Goal: Information Seeking & Learning: Check status

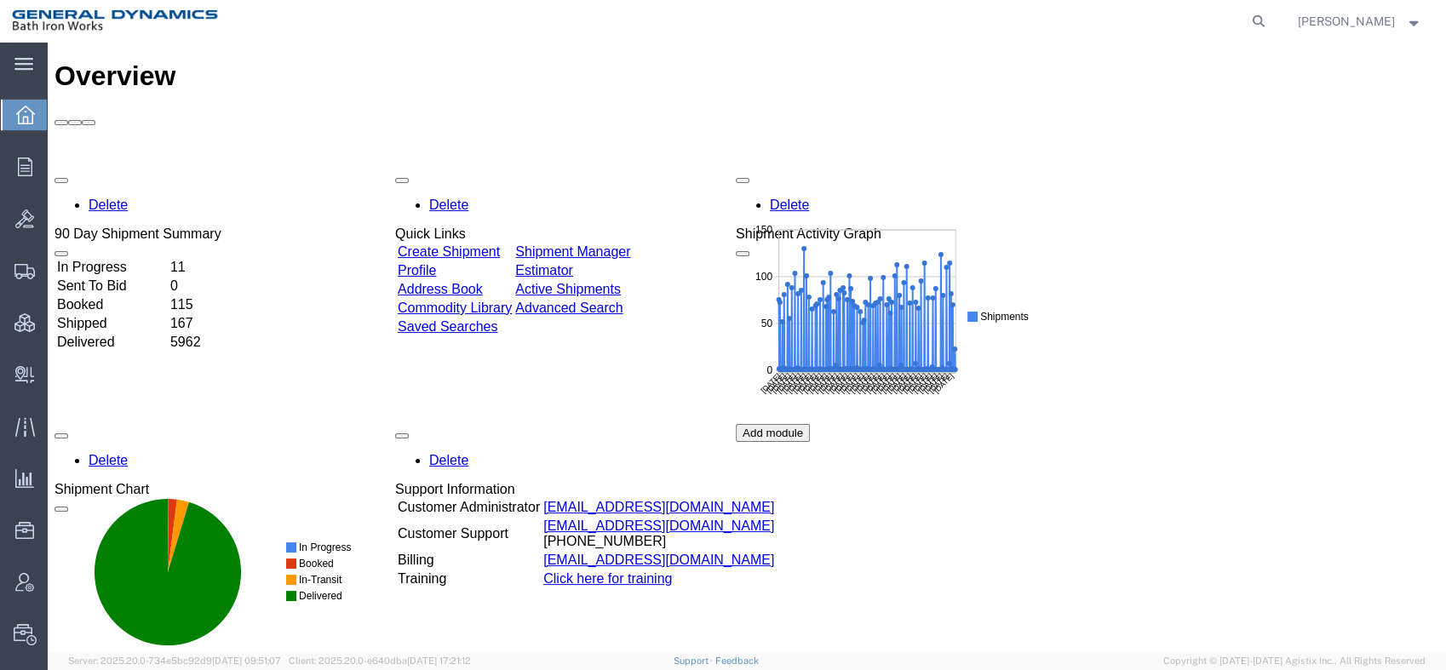
click at [116, 334] on td "Delivered" at bounding box center [112, 342] width 112 height 17
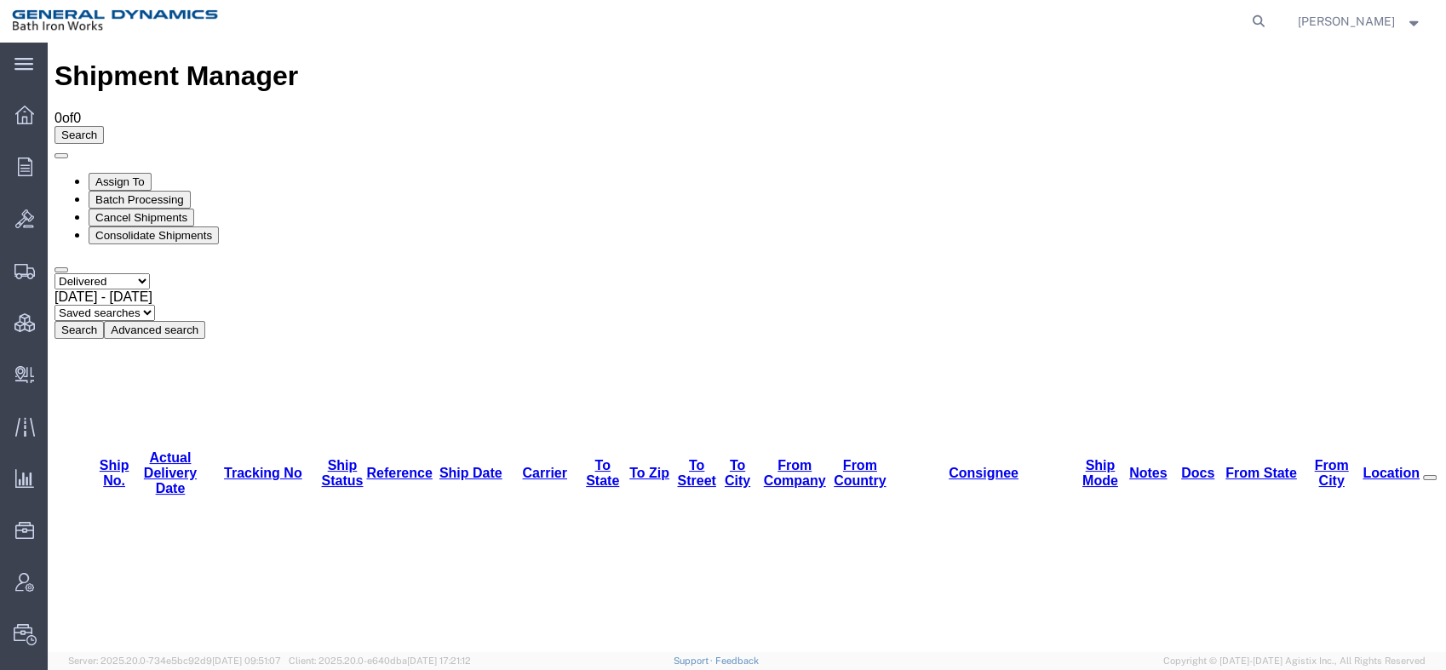
click at [365, 290] on div "Sep 11th 2025 - Oct 10th 2025" at bounding box center [746, 297] width 1385 height 15
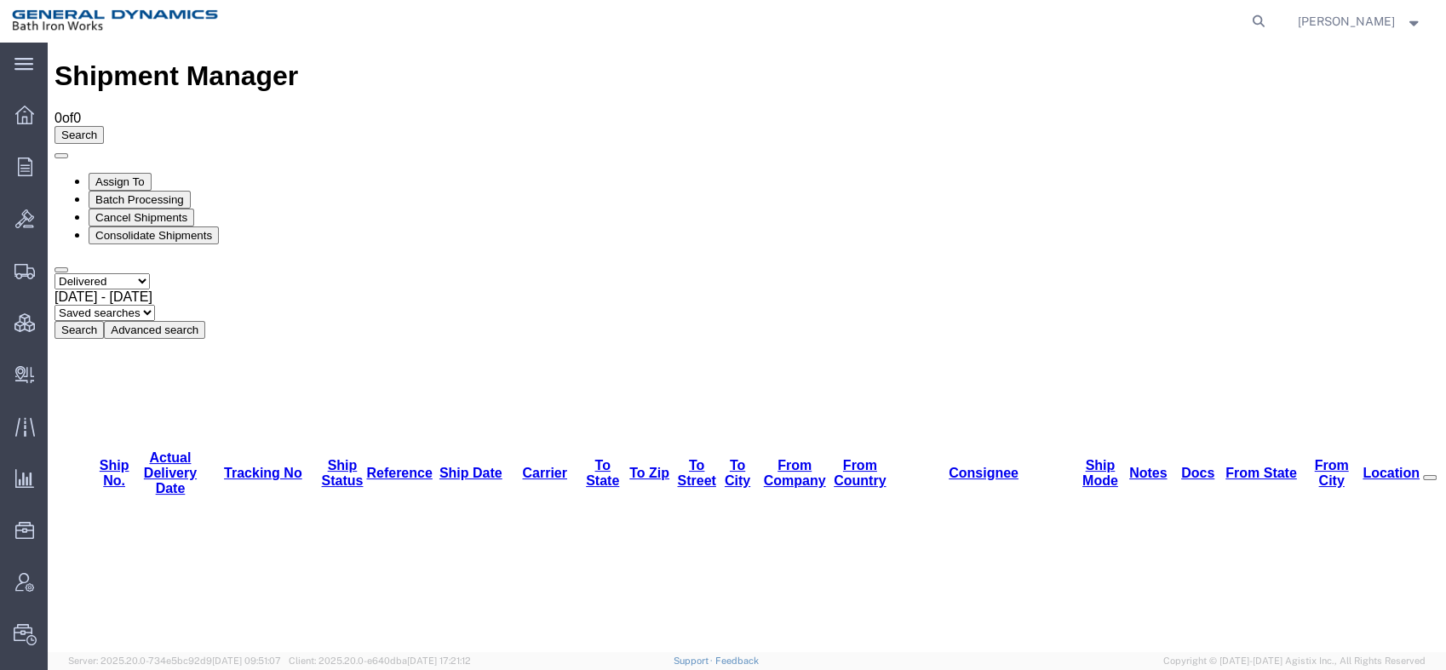
click at [205, 321] on button "Advanced search" at bounding box center [154, 330] width 101 height 18
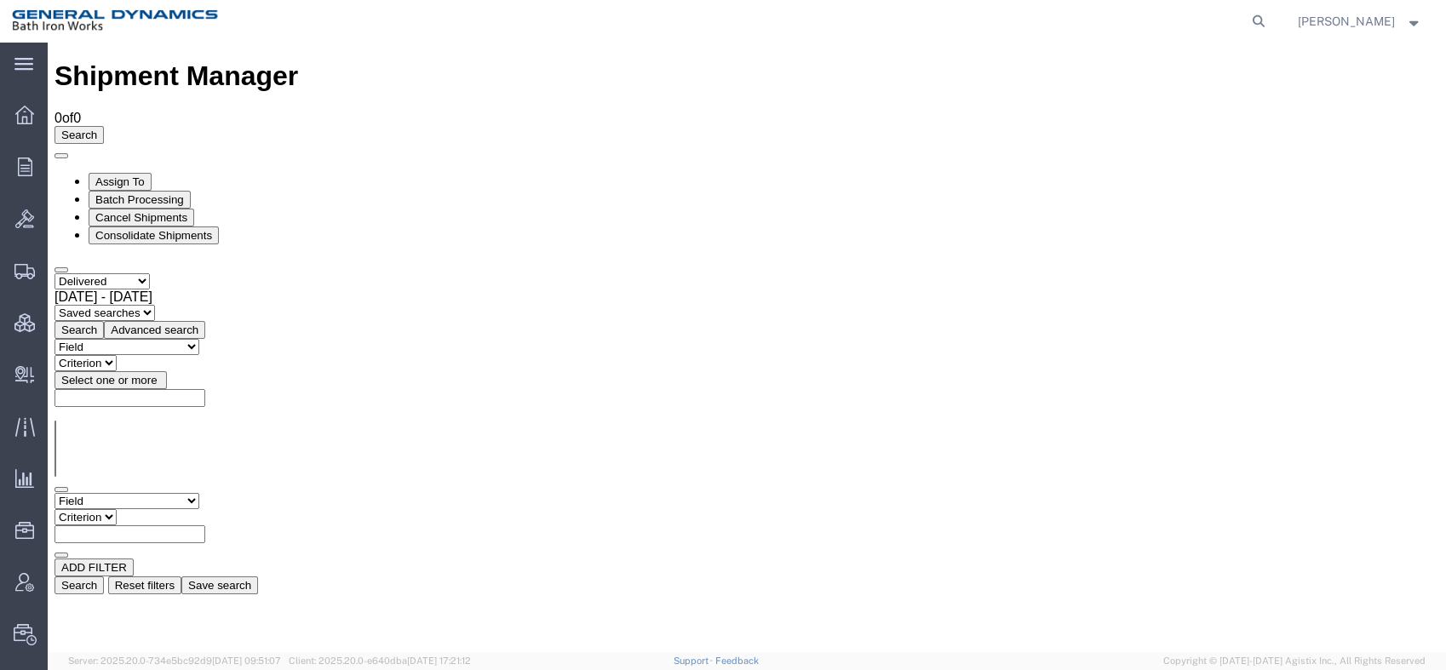
click at [199, 493] on select "Field Account Account Carrier Identifier Actual Delivery Date Actual Ship Date …" at bounding box center [126, 501] width 145 height 16
select select "carriername"
click at [54, 493] on select "Field Account Account Carrier Identifier Actual Delivery Date Actual Ship Date …" at bounding box center [126, 501] width 145 height 16
click at [157, 509] on select "Criterion contains does not contain is is blank is not blank starts with" at bounding box center [105, 517] width 102 height 16
select select "contains"
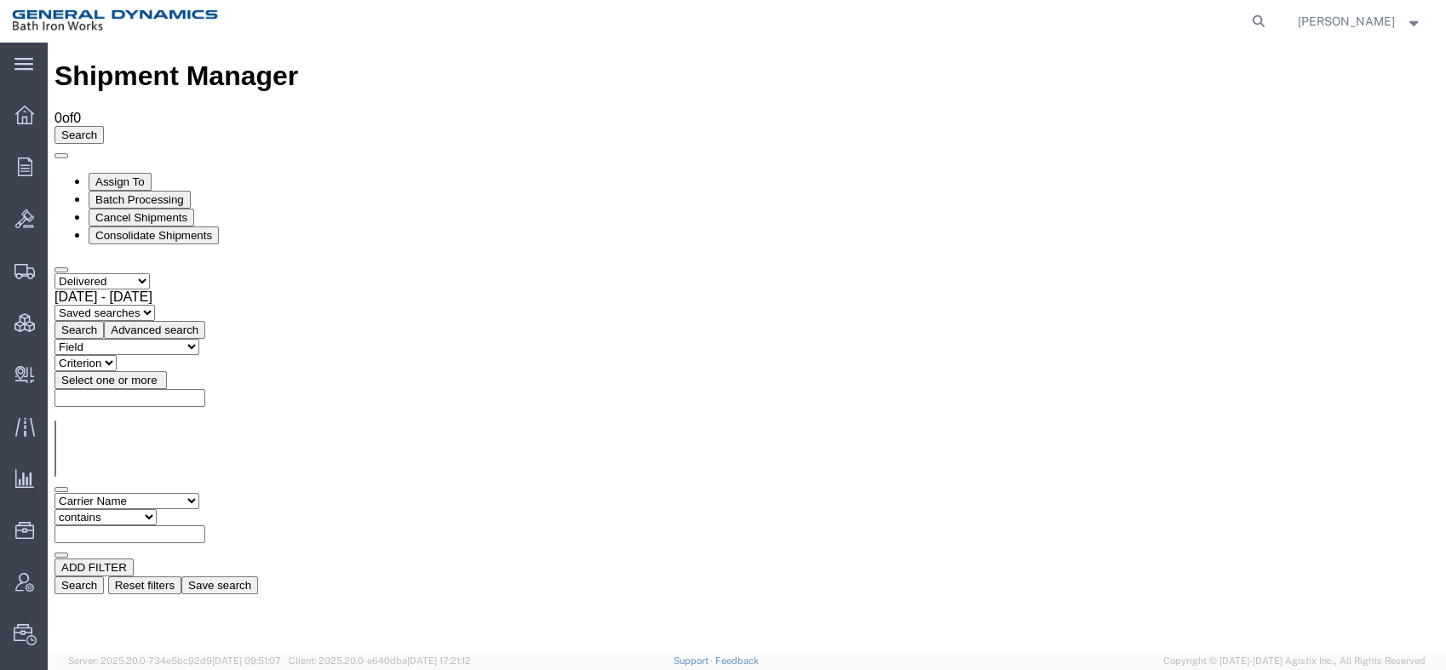
click at [157, 509] on select "Criterion contains does not contain is is blank is not blank starts with" at bounding box center [105, 517] width 102 height 16
type input "UPS"
click at [104, 577] on button "Search" at bounding box center [78, 586] width 49 height 18
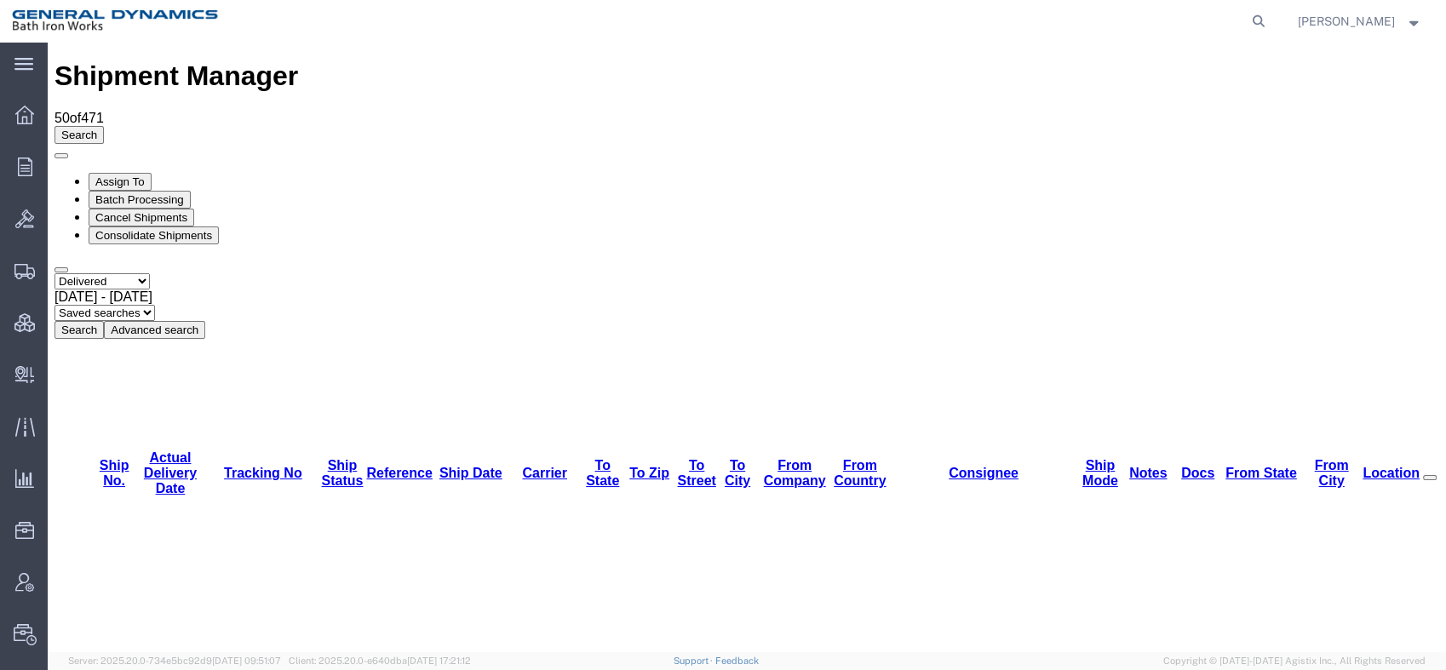
click at [205, 321] on button "Advanced search" at bounding box center [154, 330] width 101 height 18
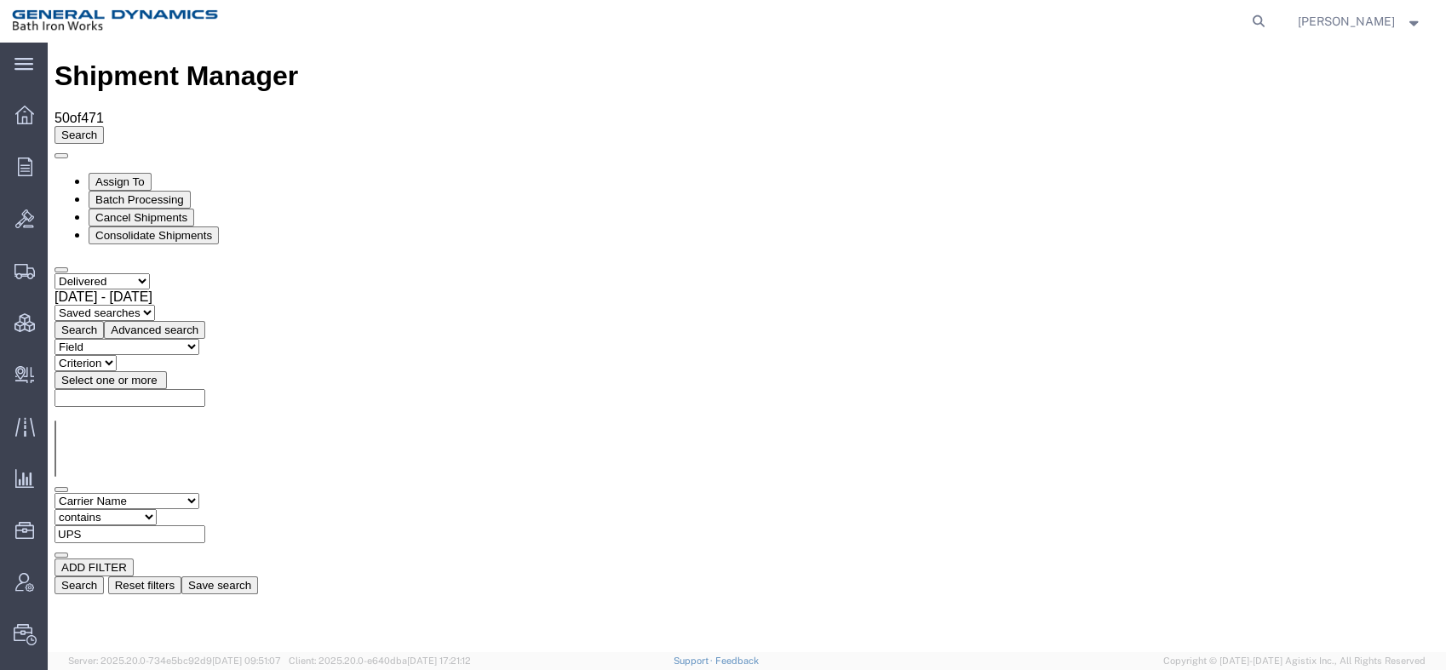
click at [125, 559] on button "ADD FILTER" at bounding box center [93, 568] width 79 height 18
click at [199, 559] on select "Field Account Account Carrier Identifier Actual Delivery Date Actual Ship Date …" at bounding box center [126, 567] width 145 height 16
select select "actualdeliverydate"
click at [54, 559] on select "Field Account Account Carrier Identifier Actual Delivery Date Actual Ship Date …" at bounding box center [126, 567] width 145 height 16
click at [131, 575] on select "Criterion equal greater is blank is not blank lesser" at bounding box center [92, 583] width 77 height 16
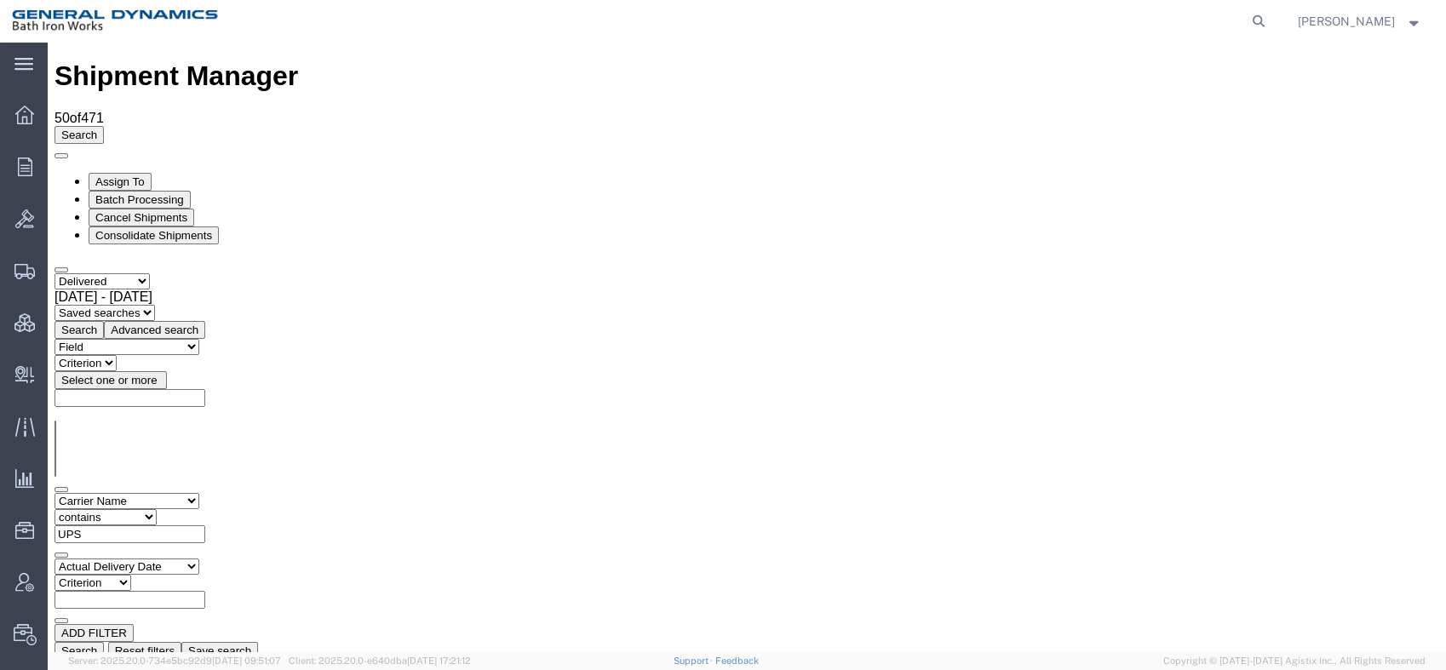
select select "equal"
click at [131, 575] on select "Criterion equal greater is blank is not blank lesser" at bounding box center [92, 583] width 77 height 16
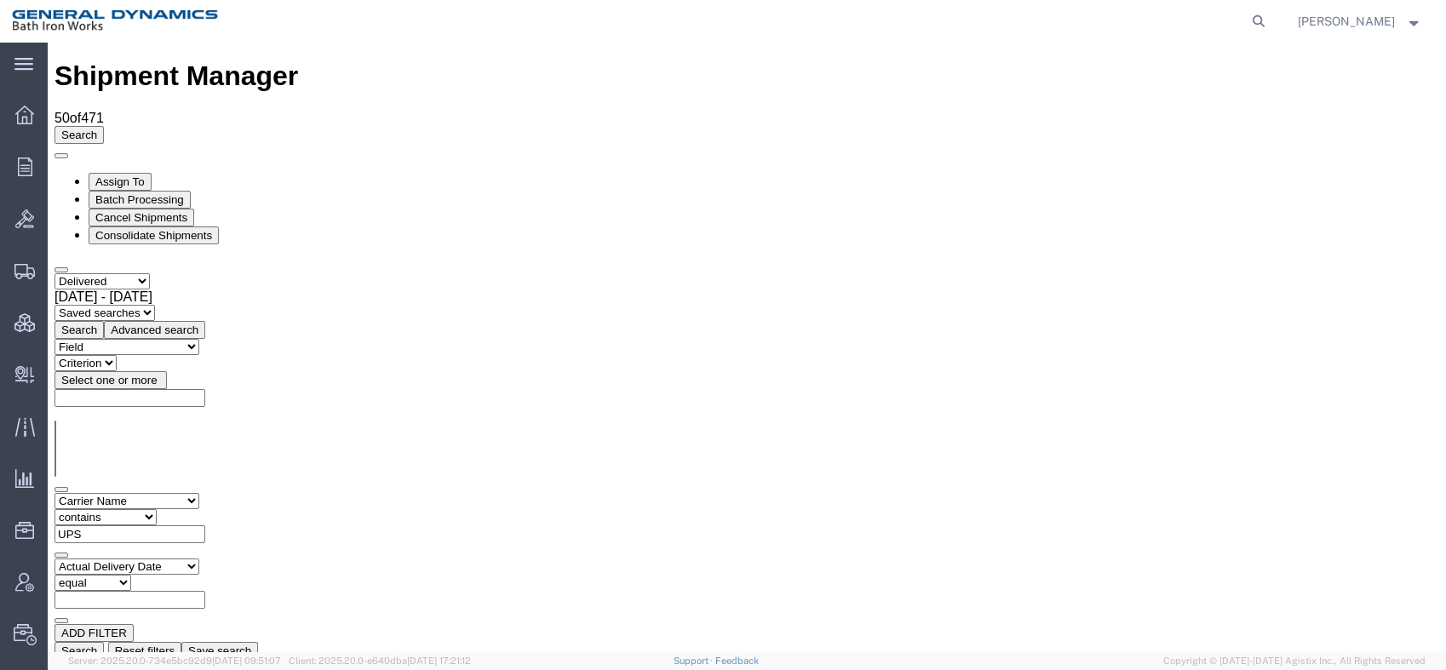
type input "07/25/2025"
click at [104, 642] on button "Search" at bounding box center [78, 651] width 49 height 18
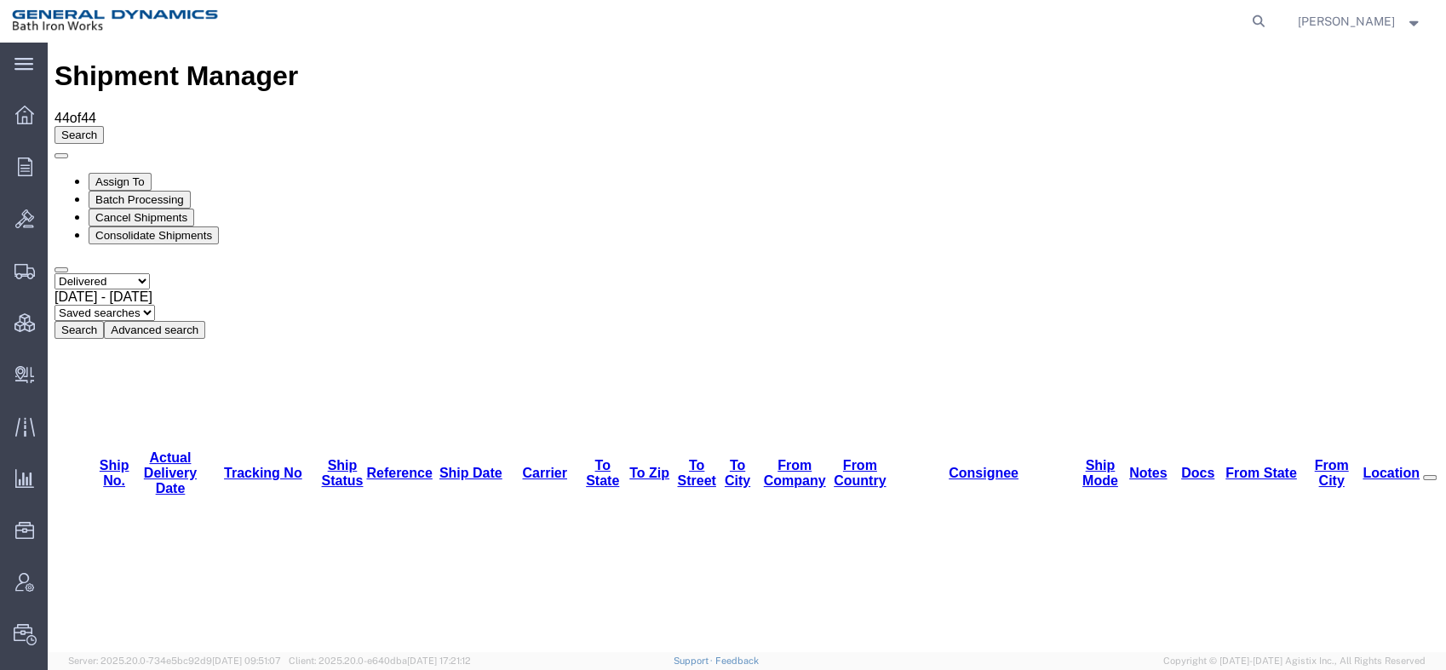
click at [764, 458] on link "From Company" at bounding box center [795, 473] width 62 height 30
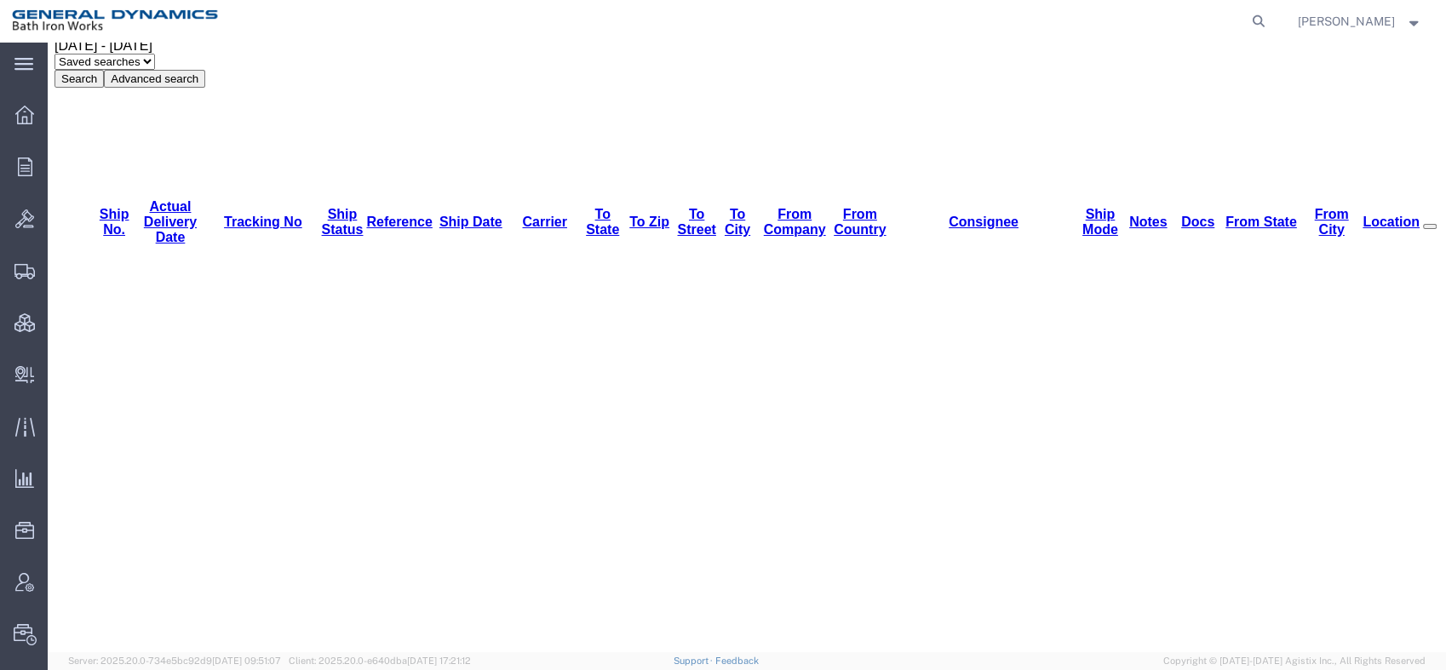
scroll to position [284, 0]
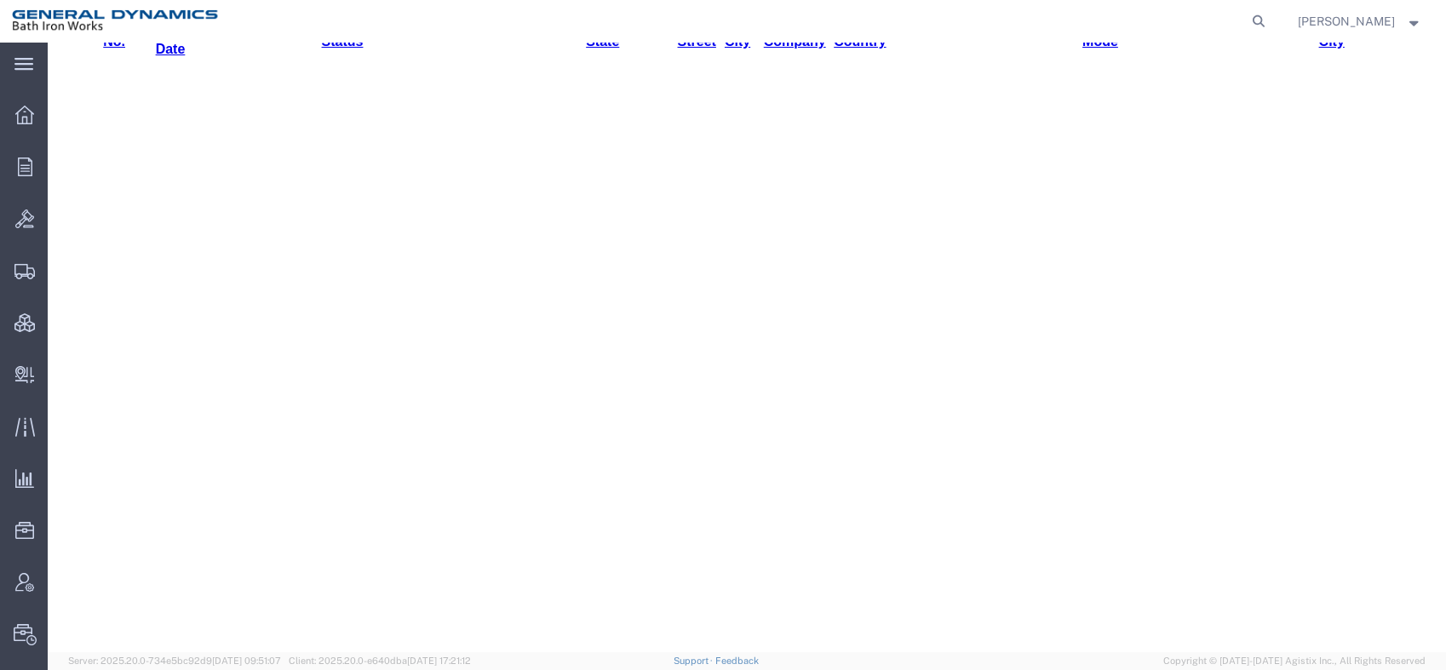
scroll to position [473, 0]
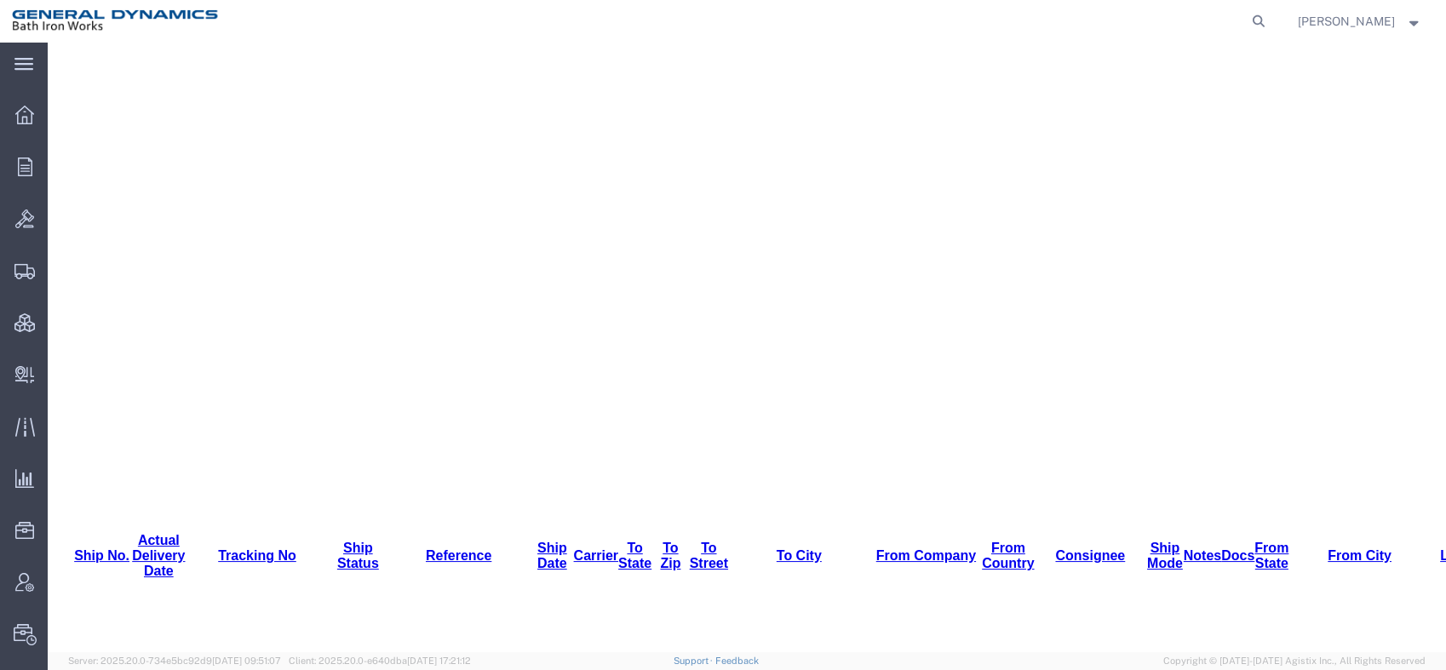
scroll to position [662, 0]
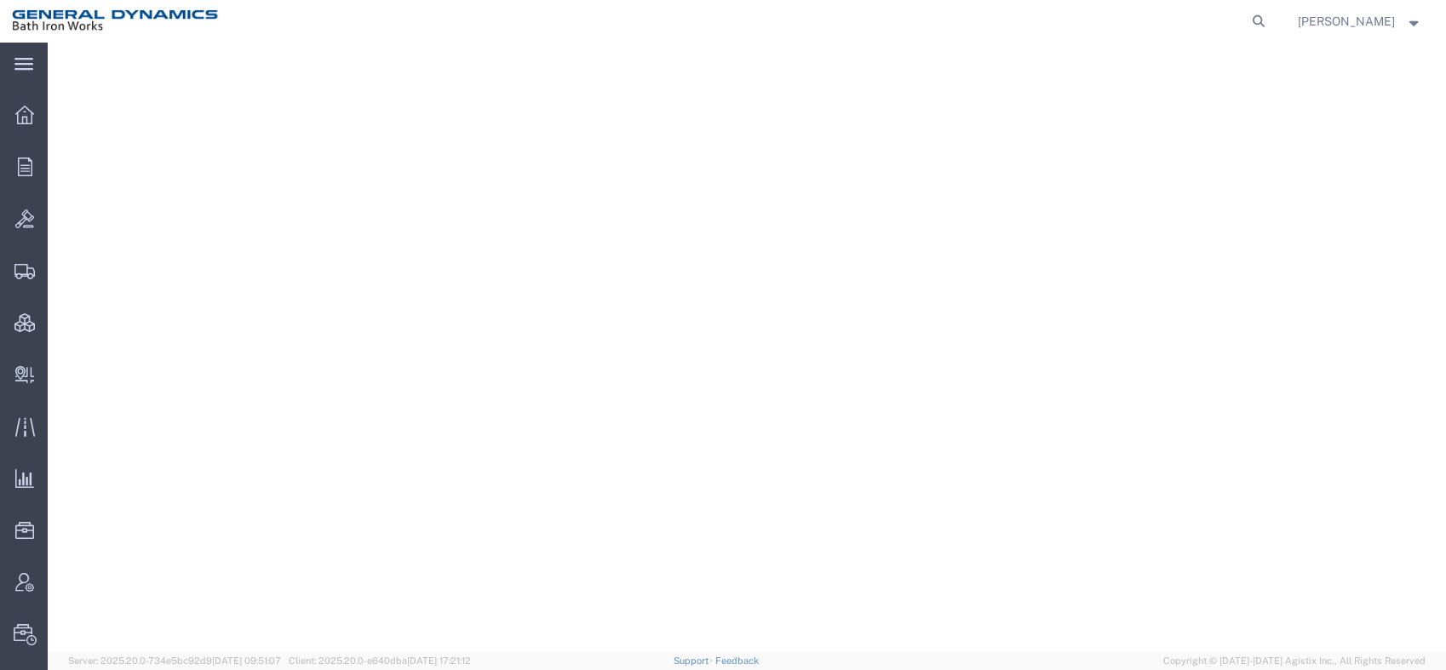
scroll to position [473, 0]
drag, startPoint x: 387, startPoint y: 162, endPoint x: 447, endPoint y: 170, distance: 61.1
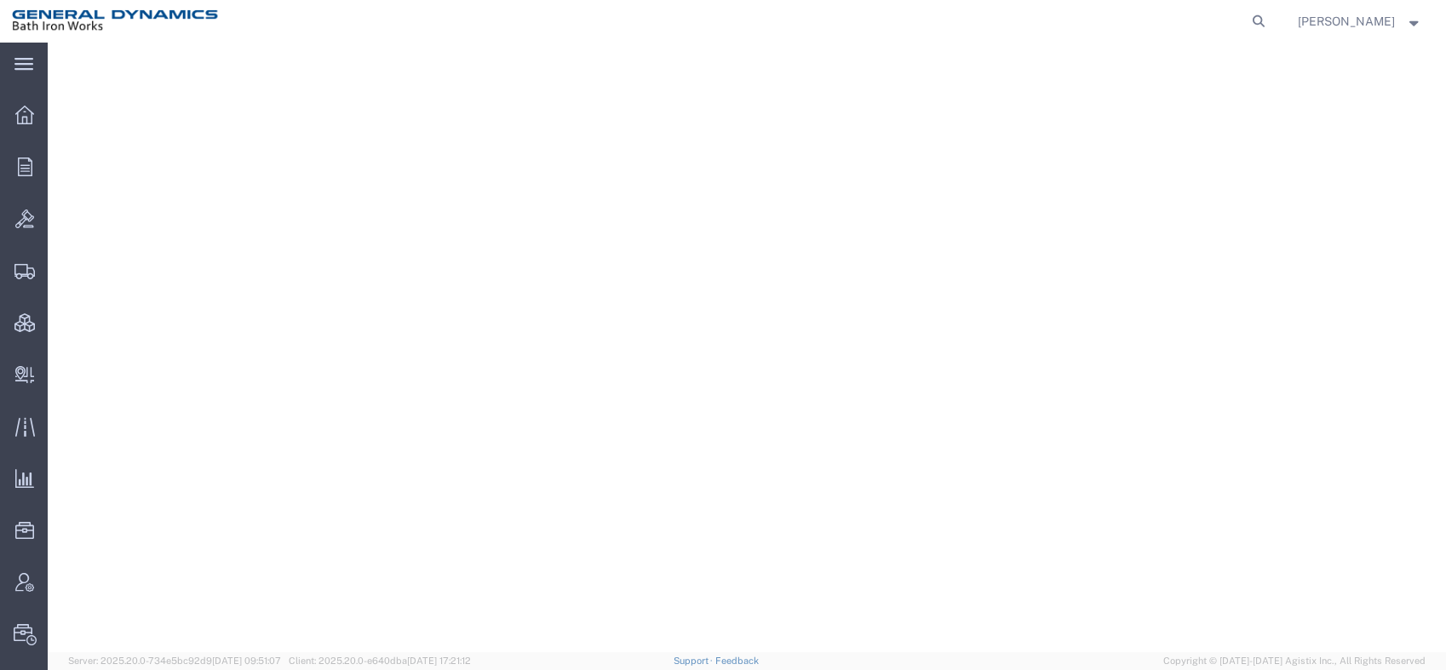
drag, startPoint x: 341, startPoint y: 159, endPoint x: 320, endPoint y: 160, distance: 21.3
drag, startPoint x: 192, startPoint y: 163, endPoint x: 158, endPoint y: 163, distance: 34.1
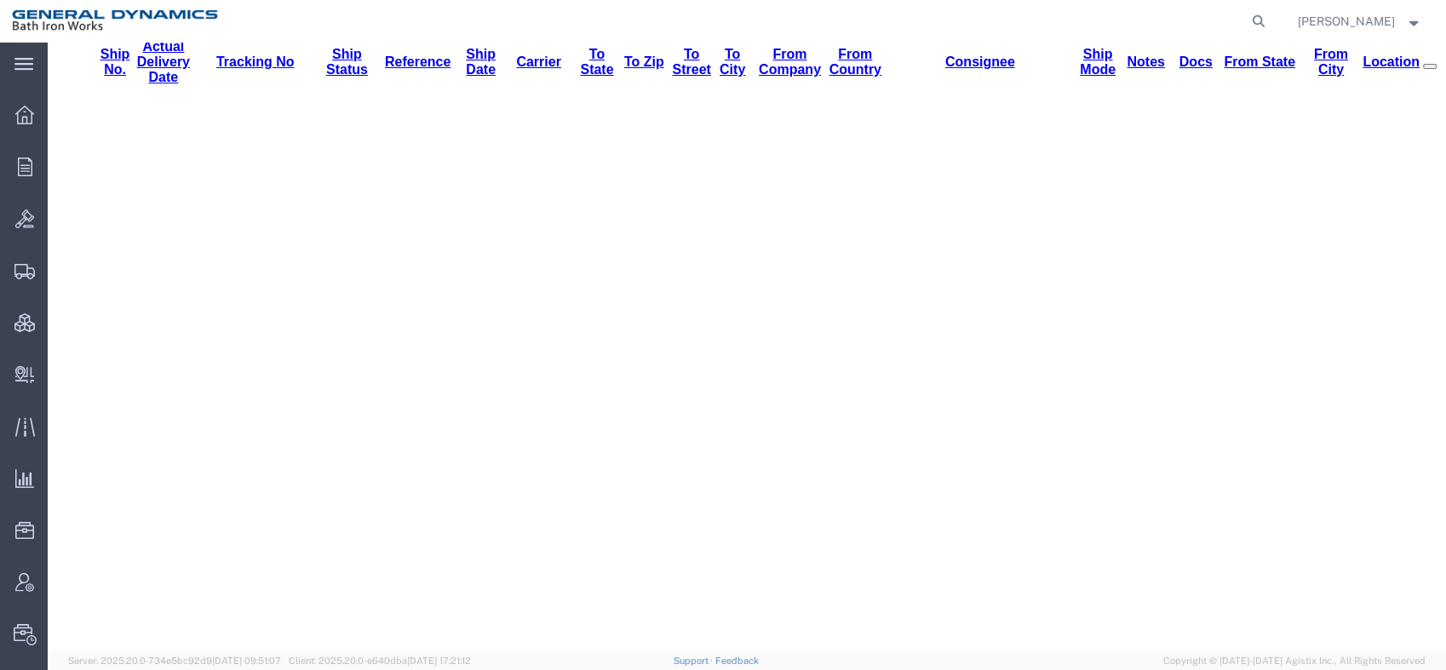
scroll to position [378, 0]
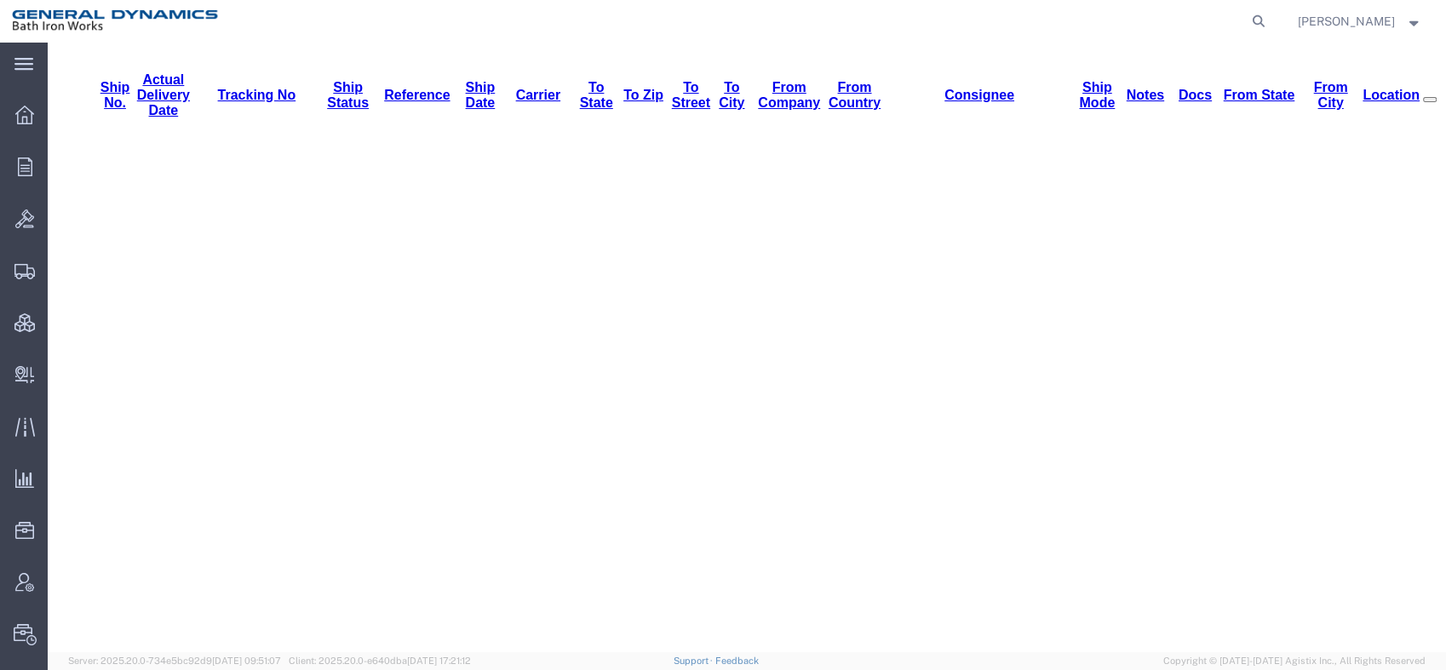
drag, startPoint x: 310, startPoint y: 163, endPoint x: 296, endPoint y: 165, distance: 13.9
drag, startPoint x: 342, startPoint y: 166, endPoint x: 319, endPoint y: 169, distance: 23.1
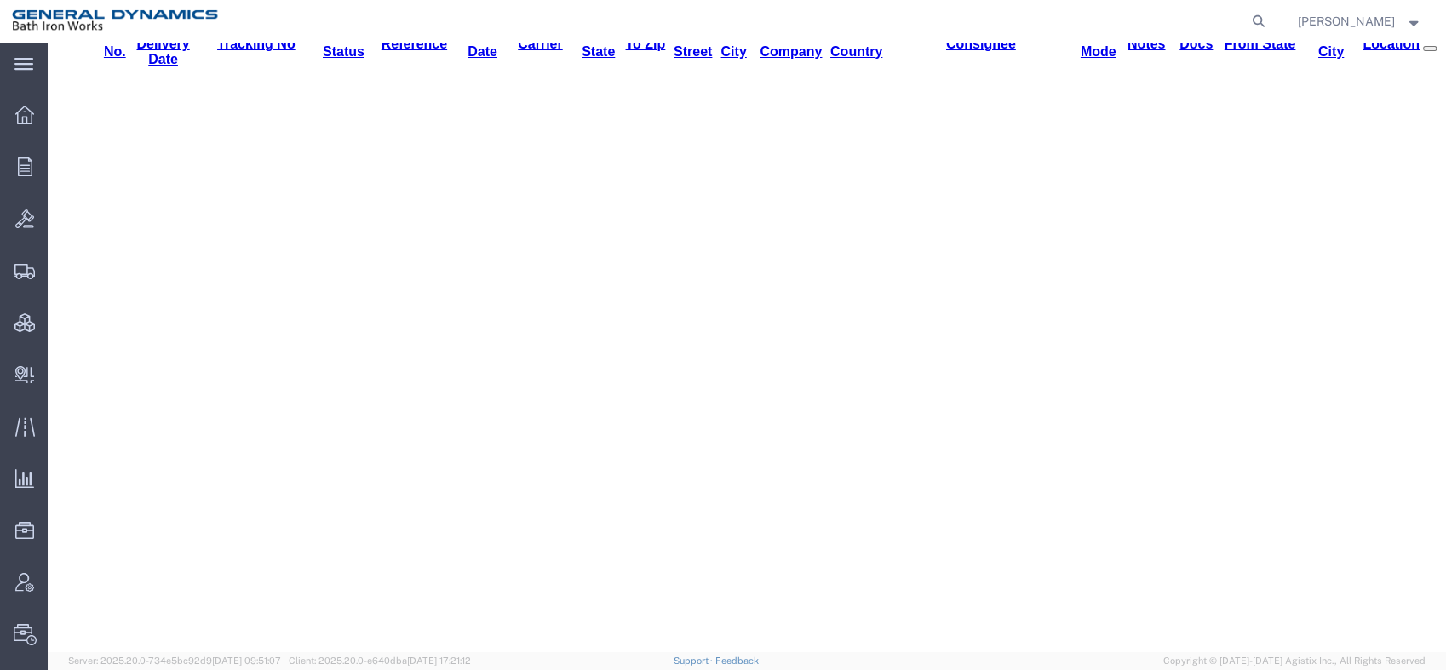
scroll to position [473, 0]
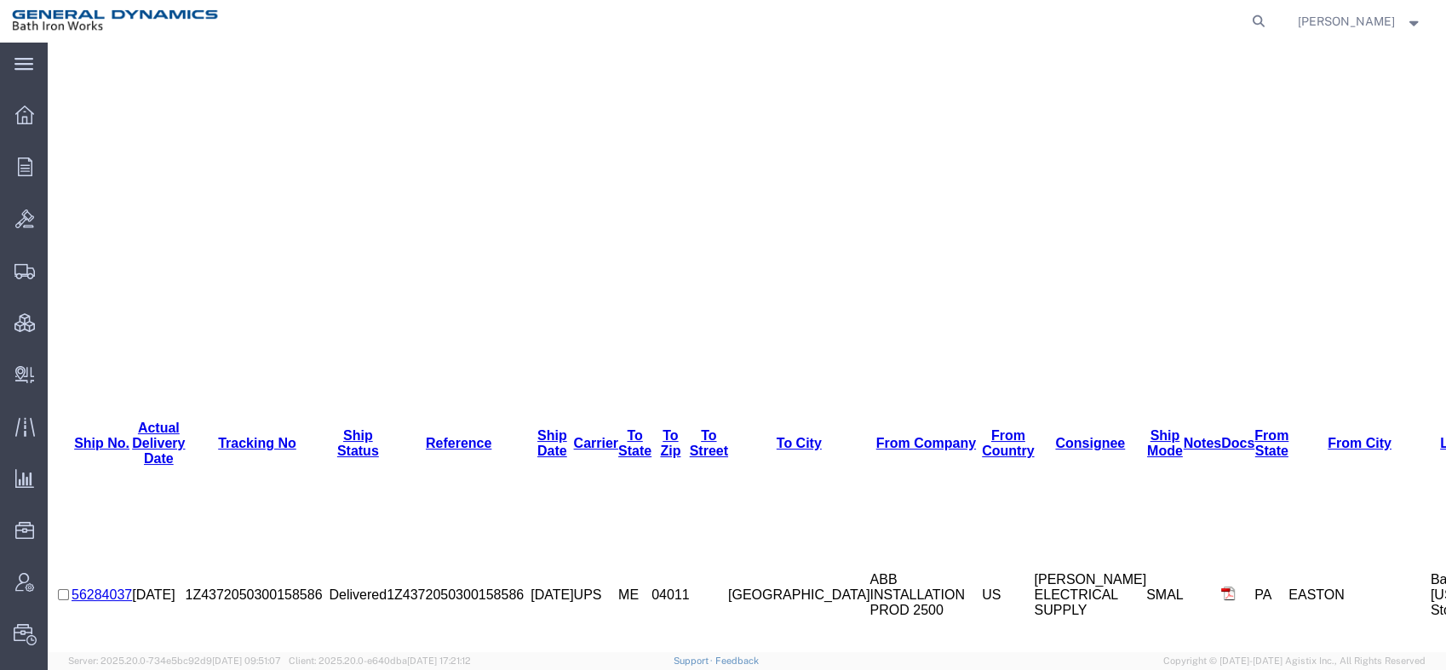
scroll to position [756, 0]
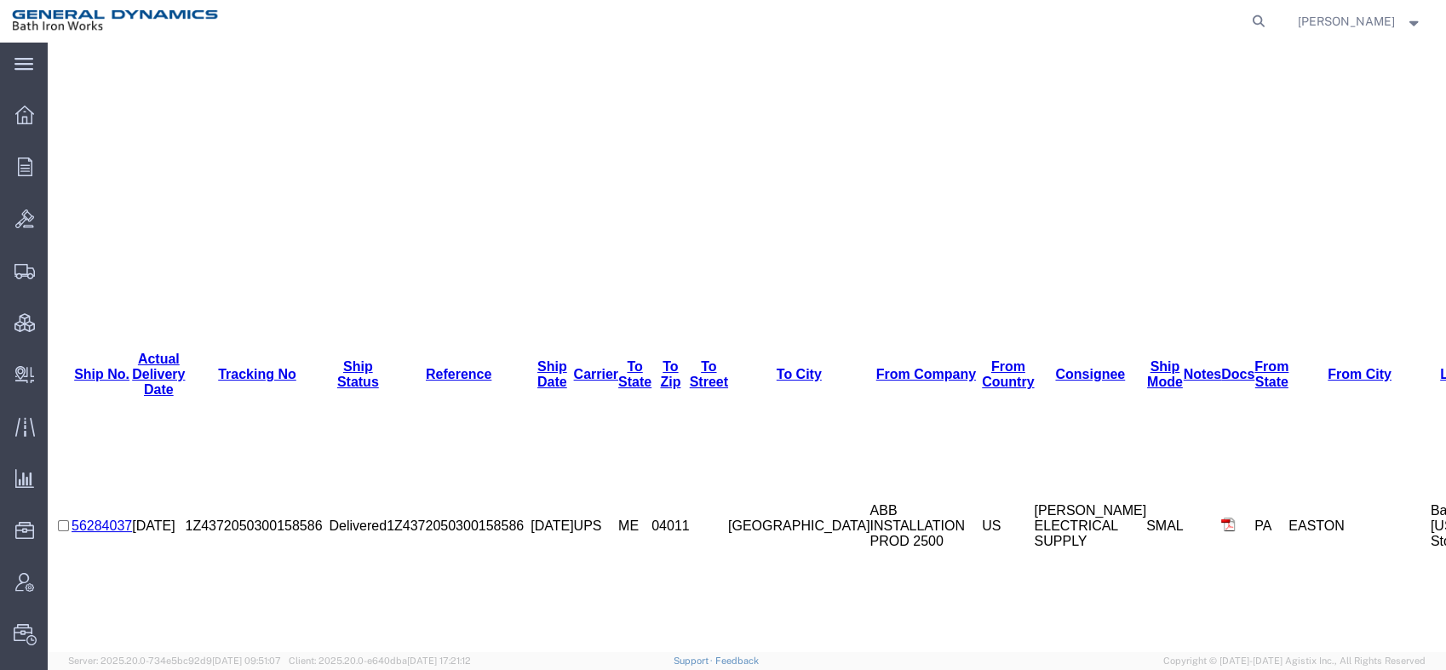
scroll to position [810, 0]
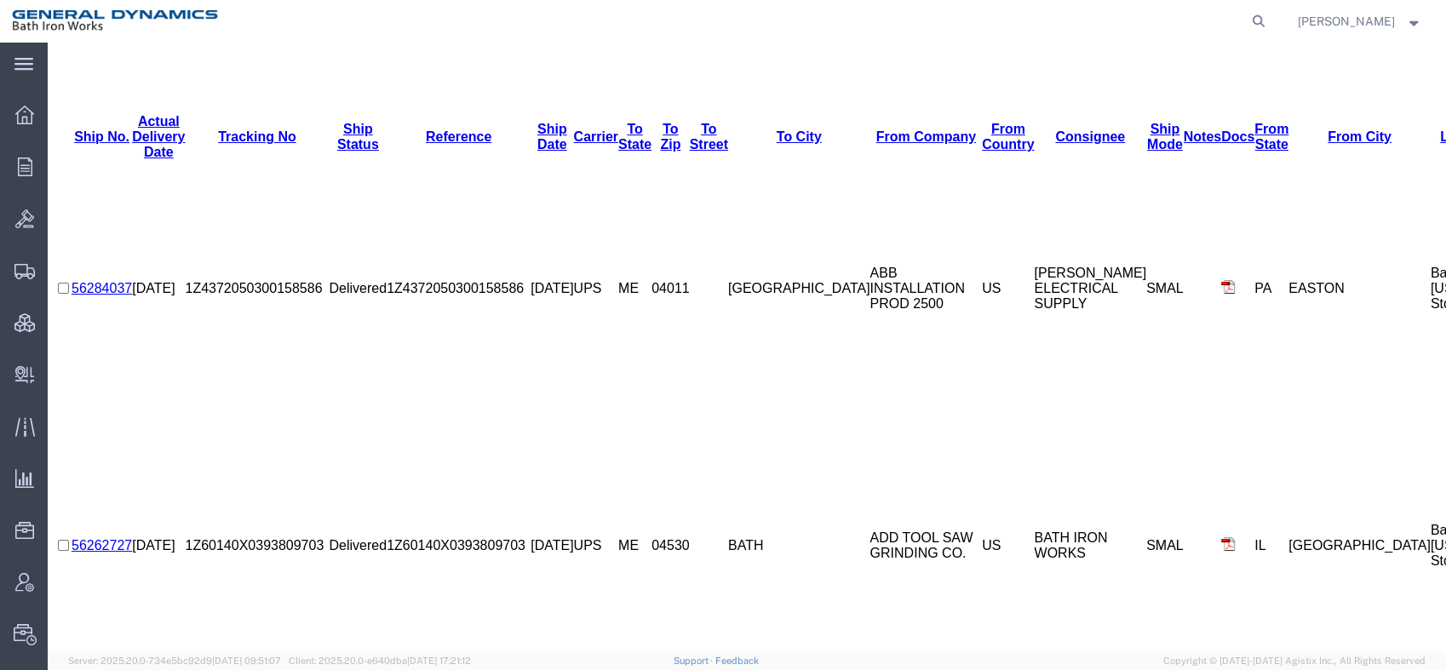
scroll to position [1031, 0]
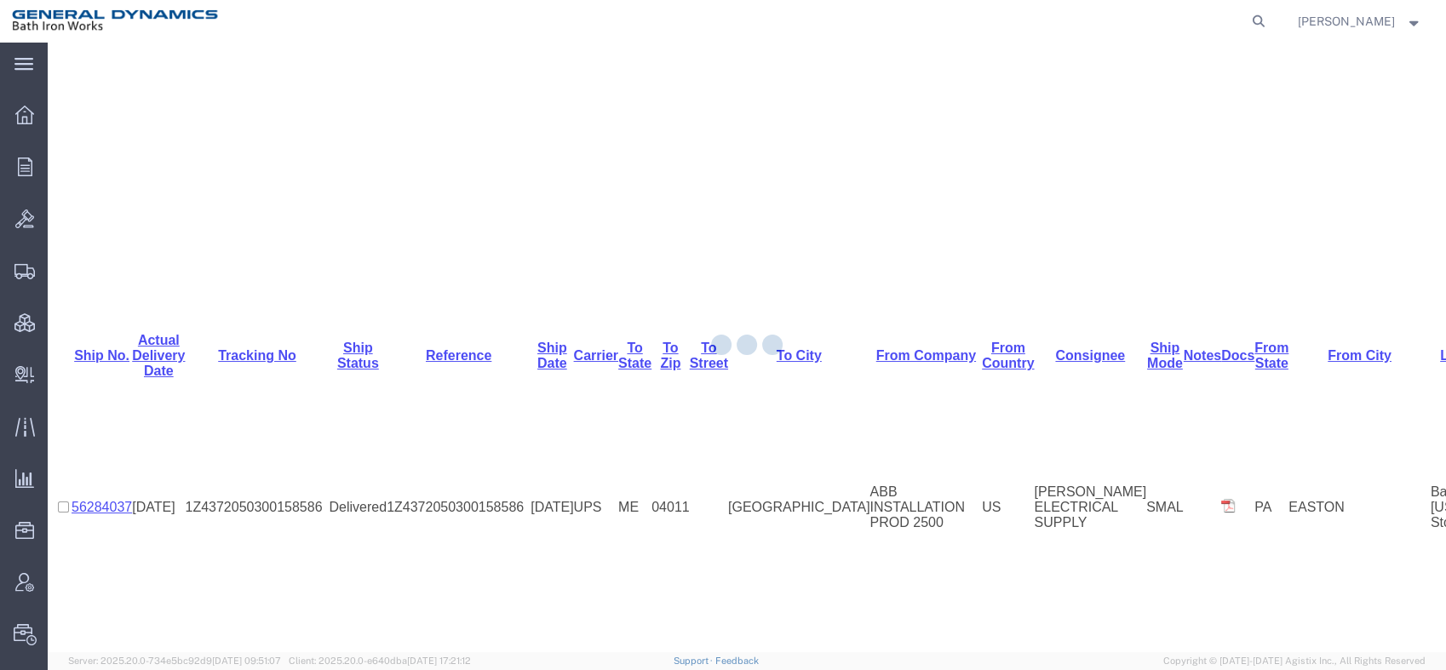
scroll to position [1031, 0]
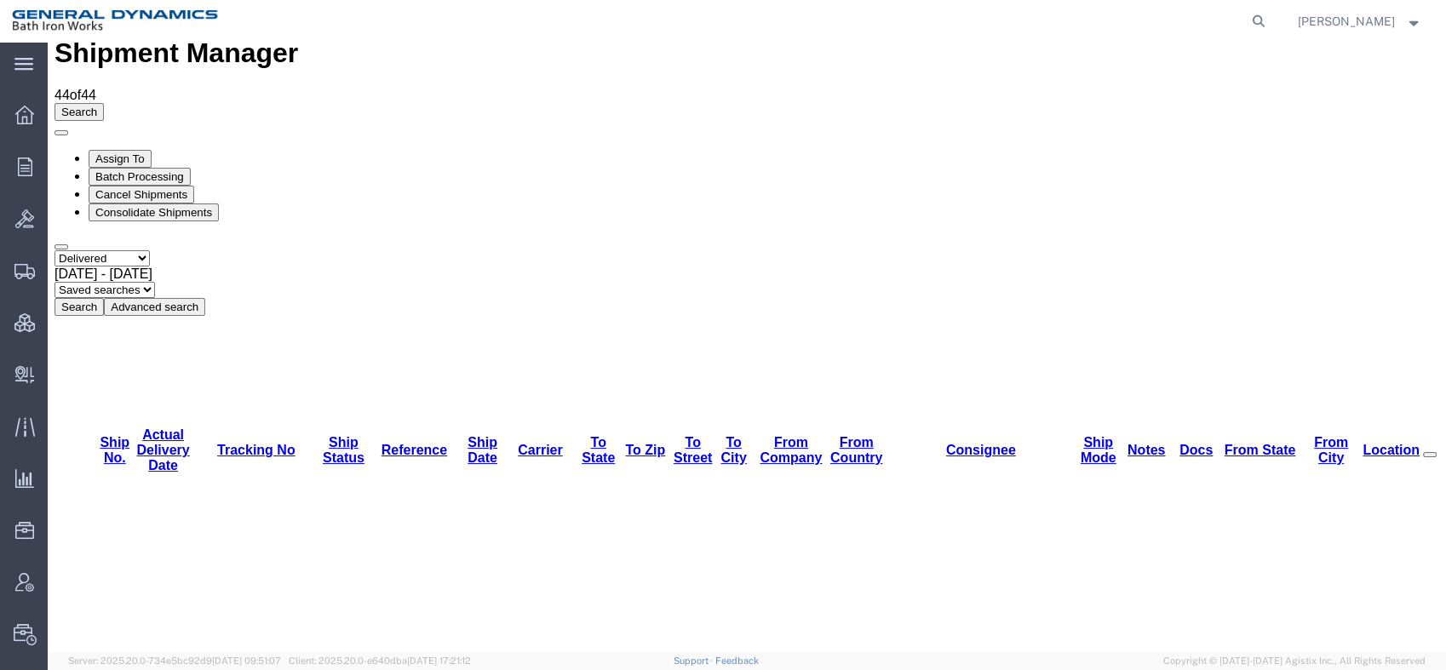
scroll to position [0, 0]
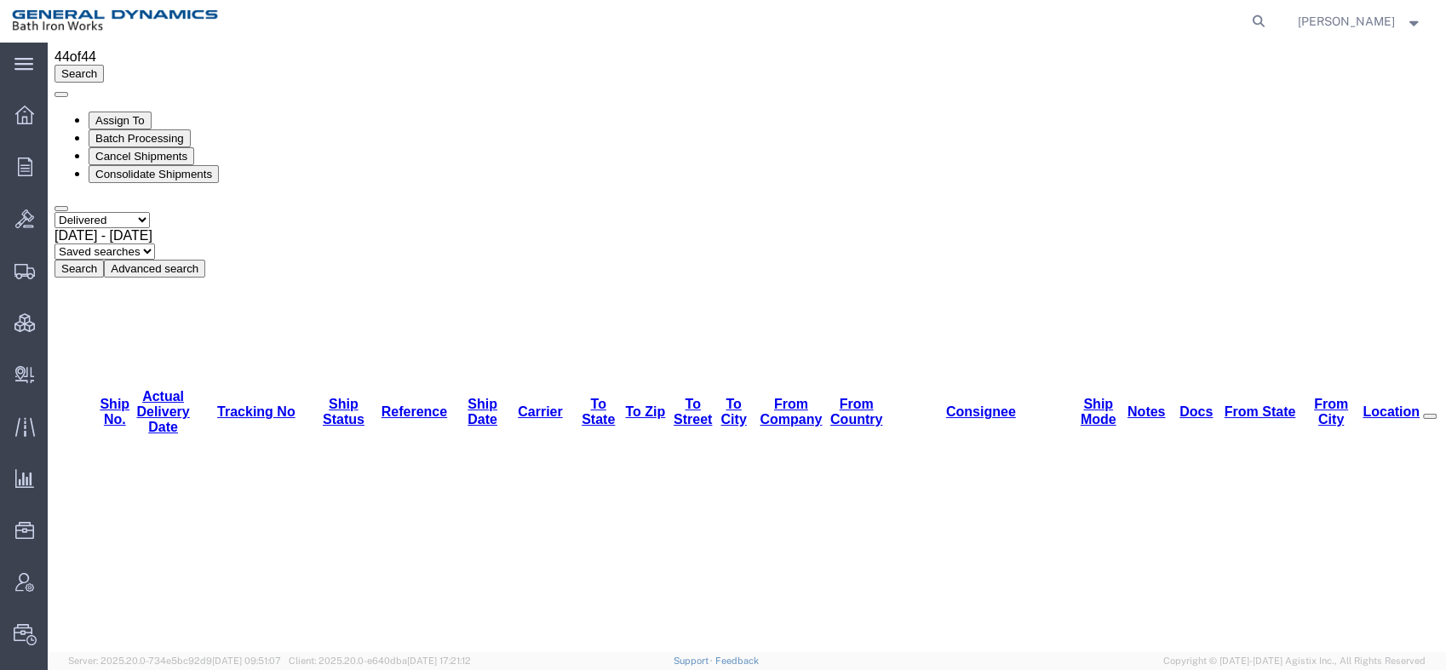
scroll to position [95, 0]
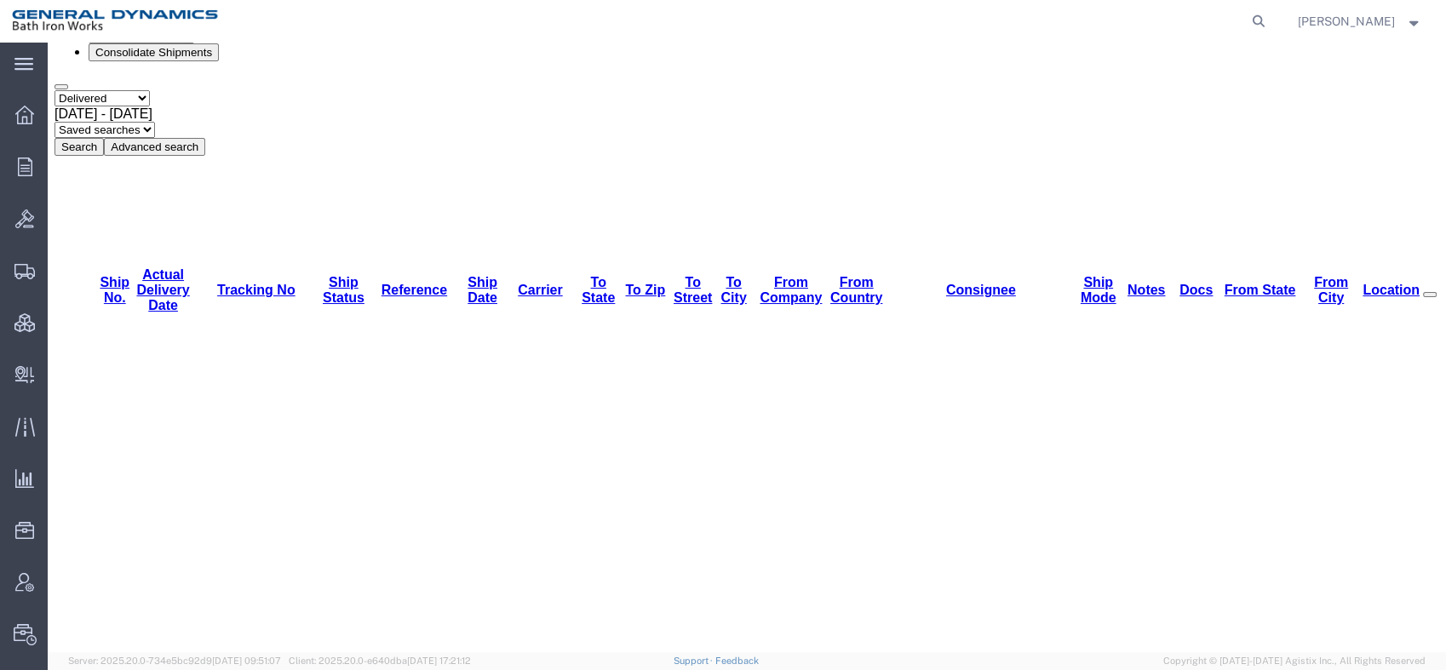
scroll to position [284, 0]
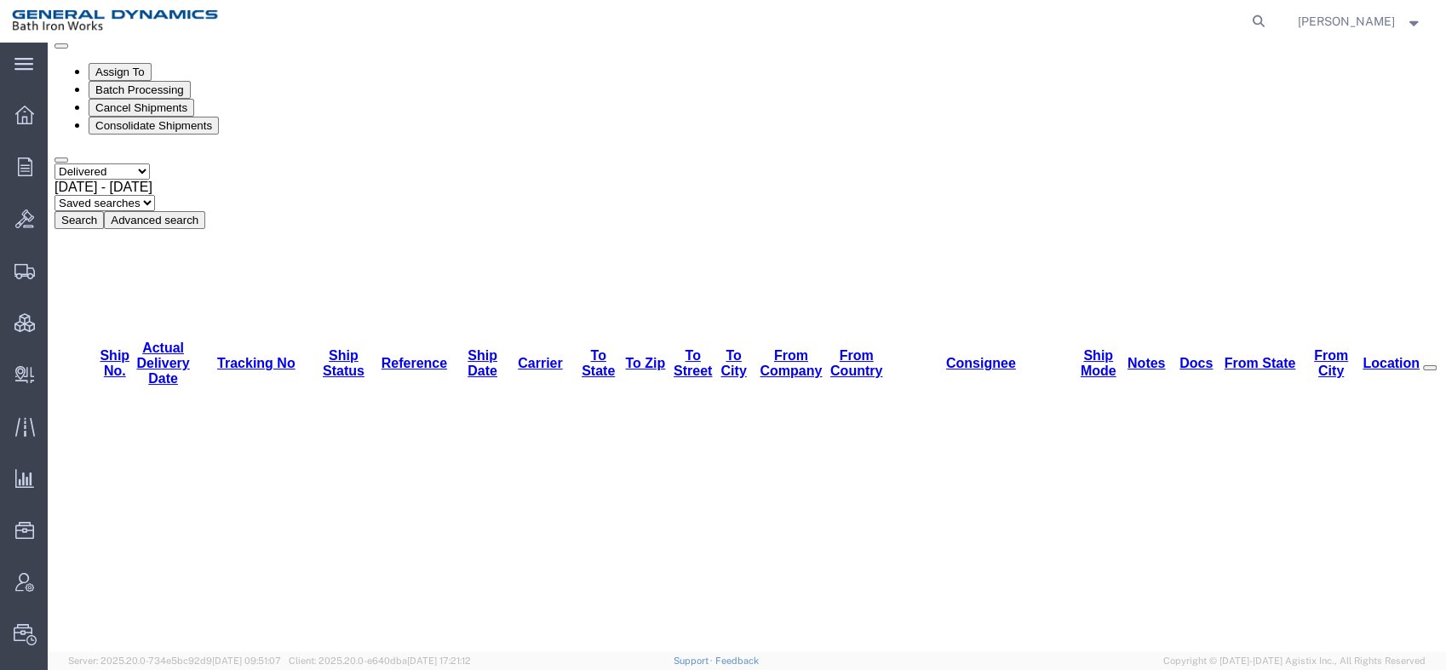
scroll to position [95, 0]
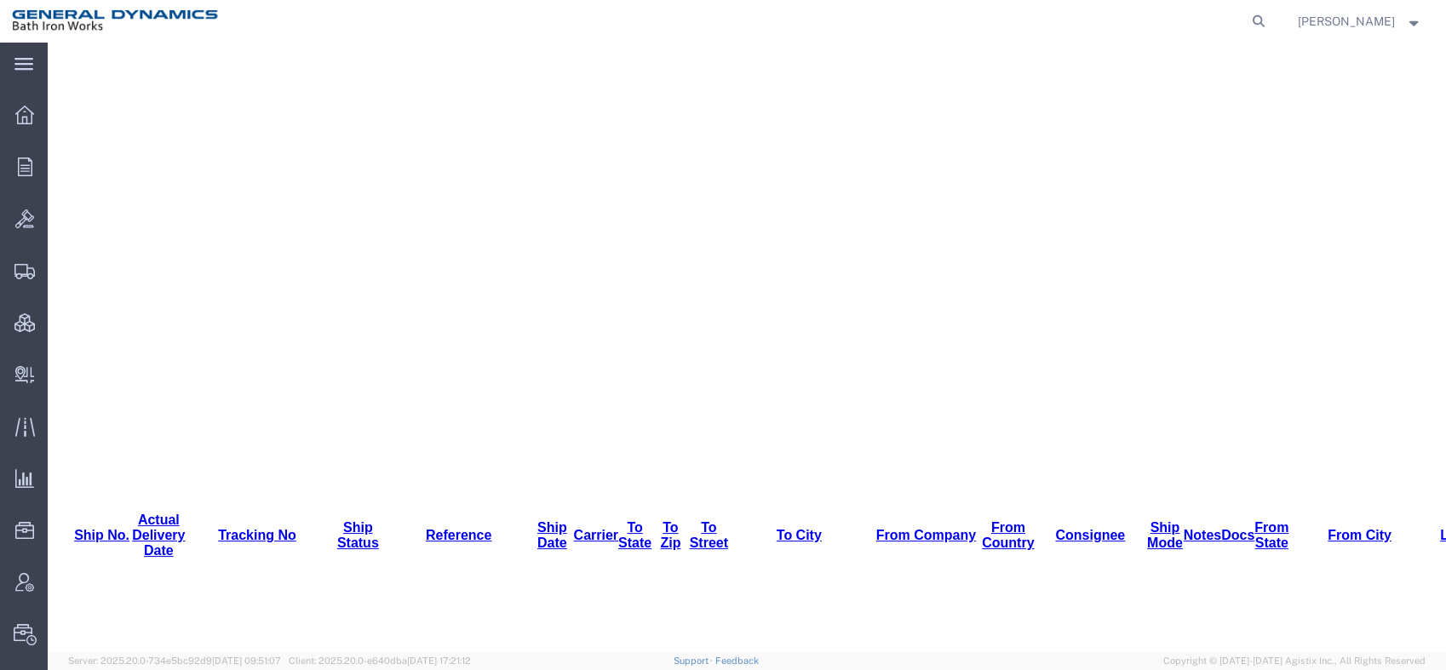
scroll to position [662, 0]
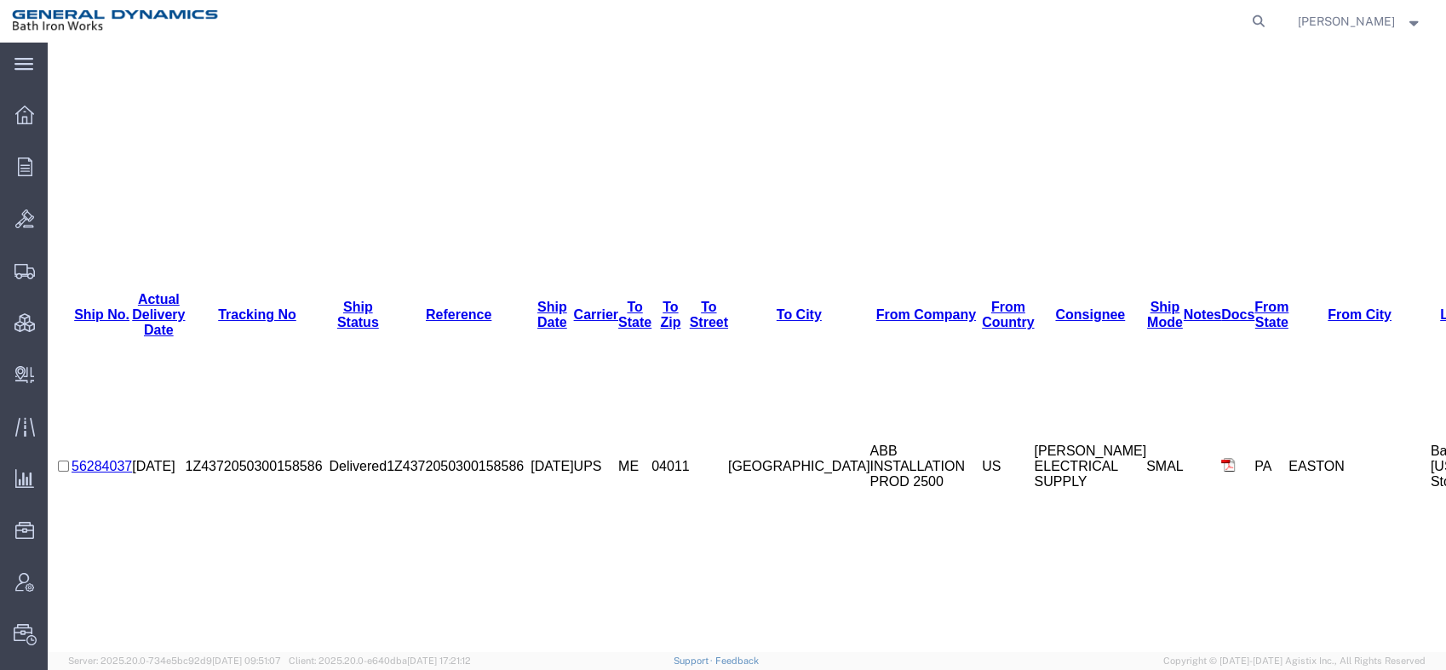
scroll to position [852, 0]
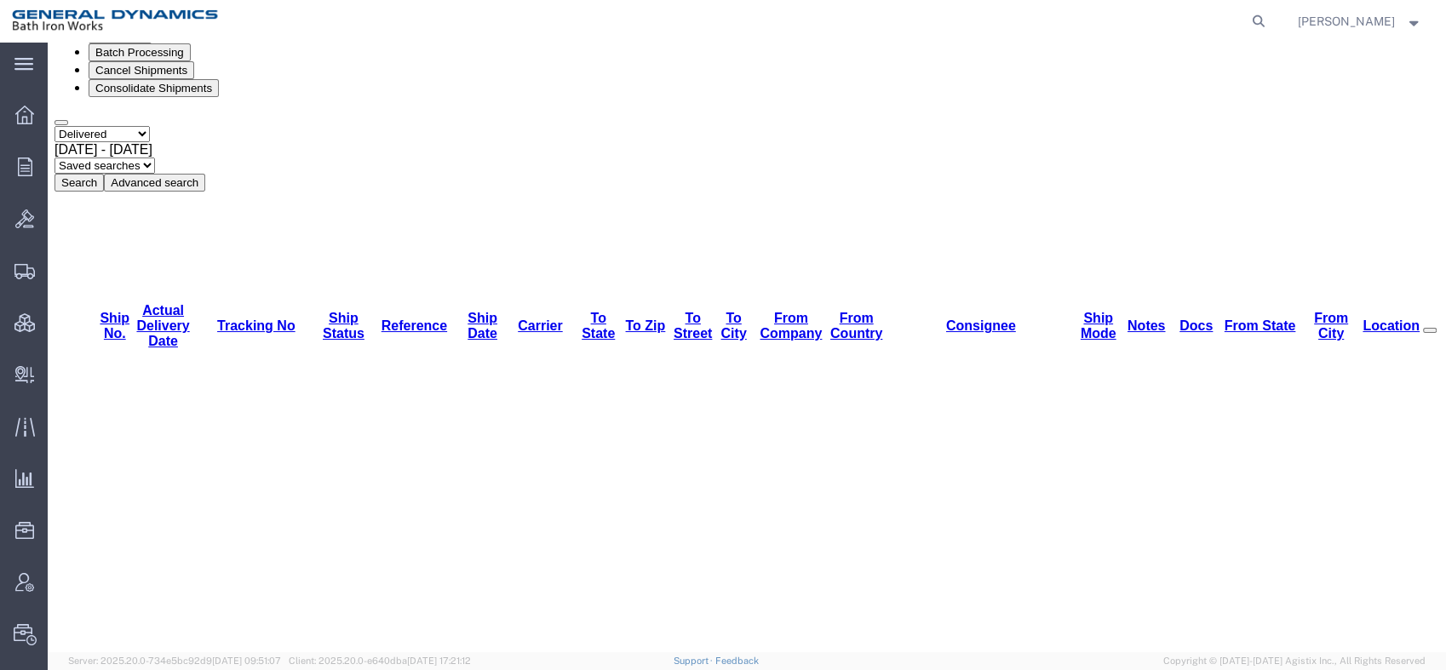
scroll to position [0, 0]
